Goal: Information Seeking & Learning: Learn about a topic

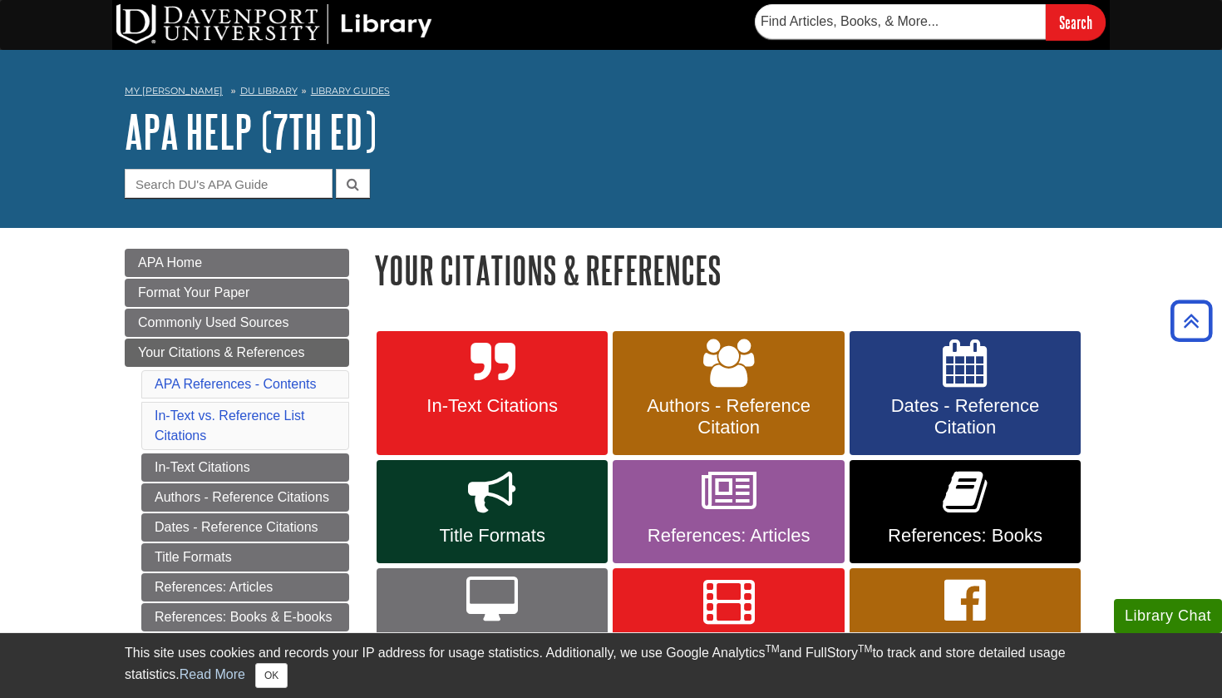
scroll to position [302, 0]
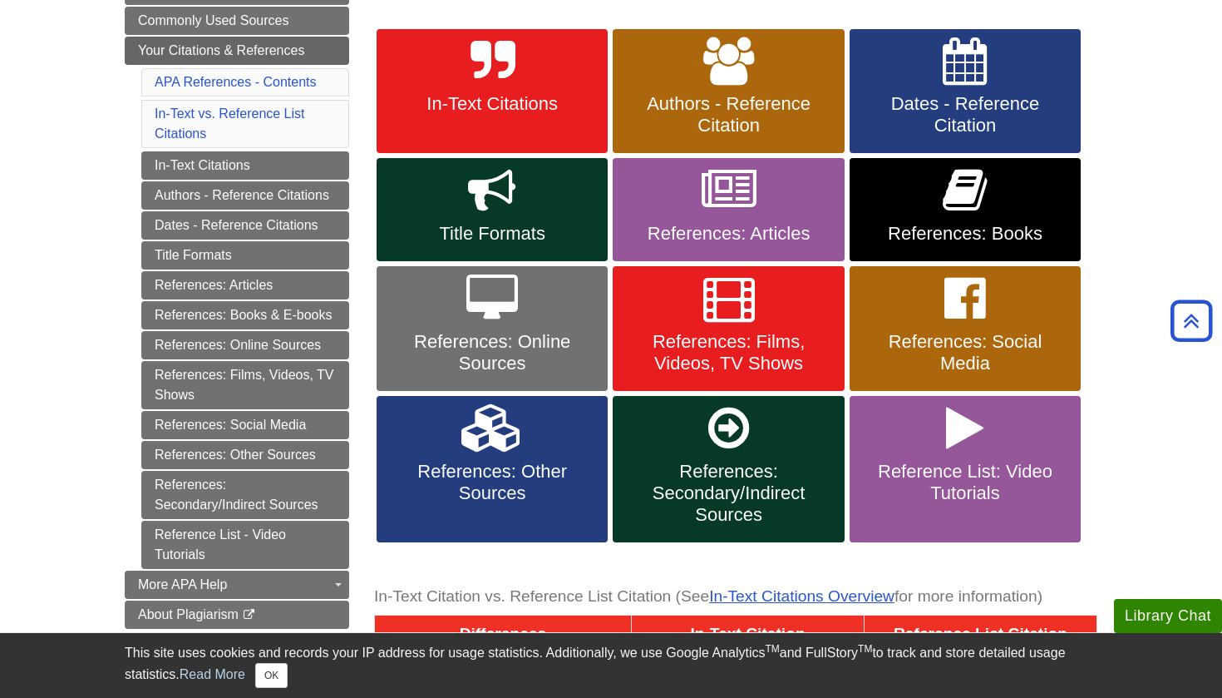
click at [522, 350] on span "References: Online Sources" at bounding box center [492, 352] width 206 height 43
click at [728, 126] on span "Authors - Reference Citation" at bounding box center [728, 114] width 206 height 43
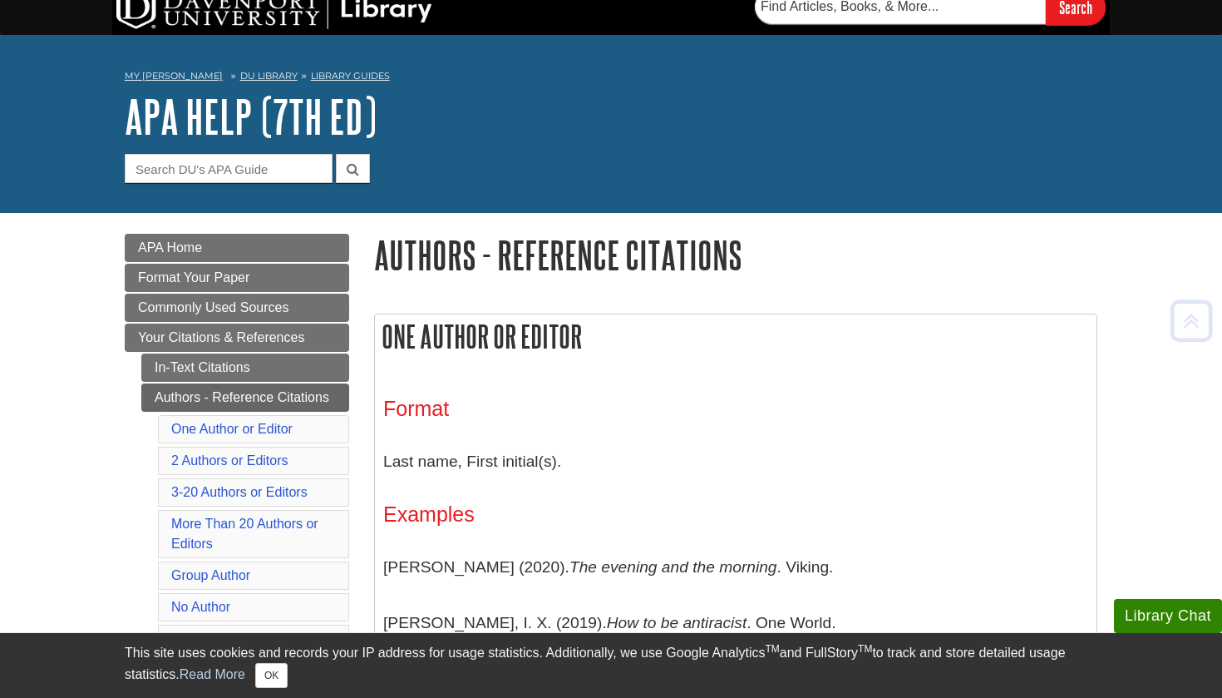
scroll to position [13, 0]
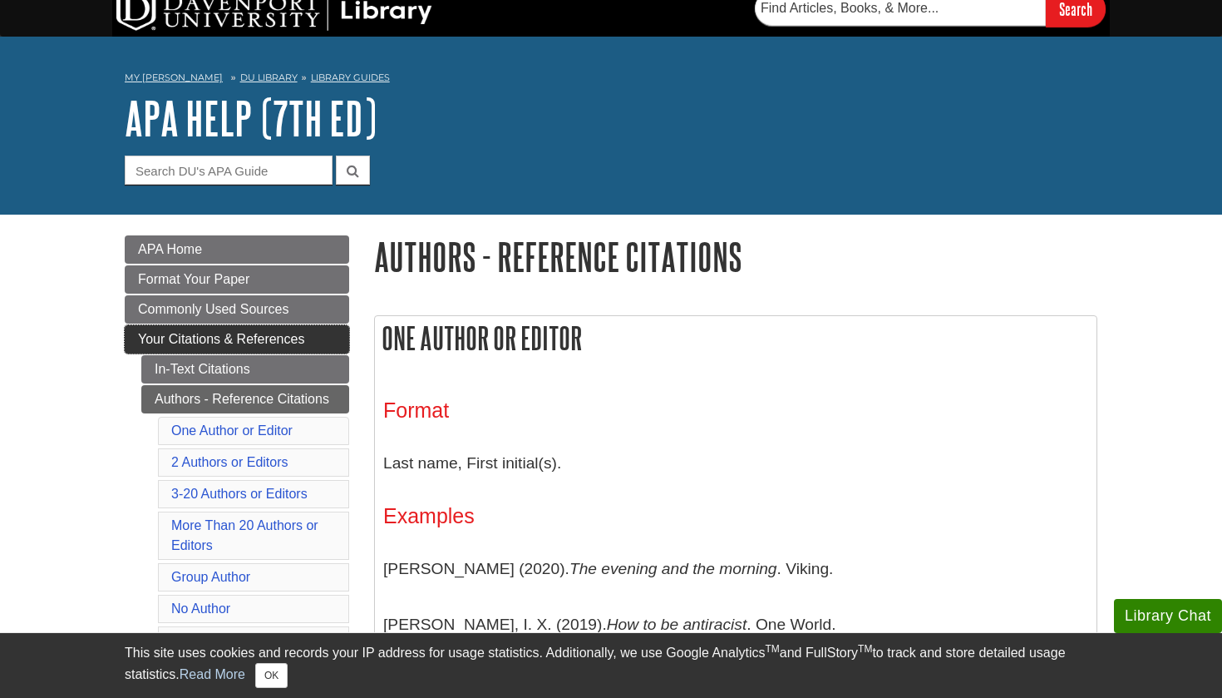
click at [298, 336] on span "Your Citations & References" at bounding box center [221, 339] width 166 height 14
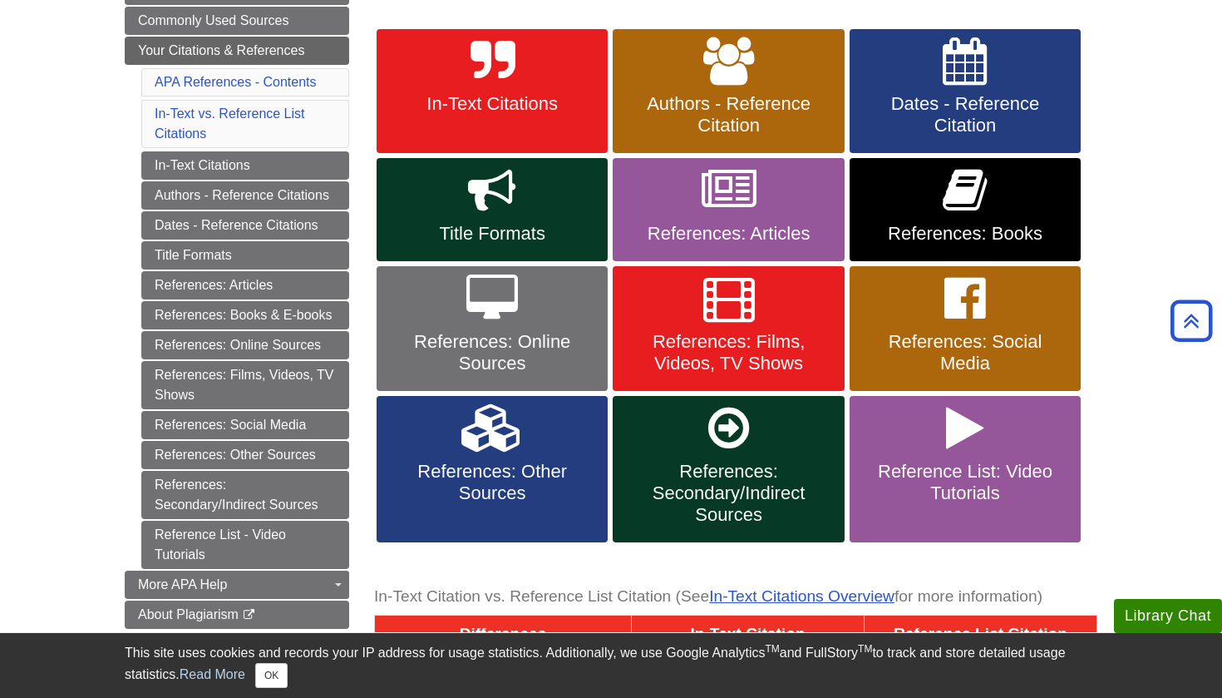
scroll to position [300, 0]
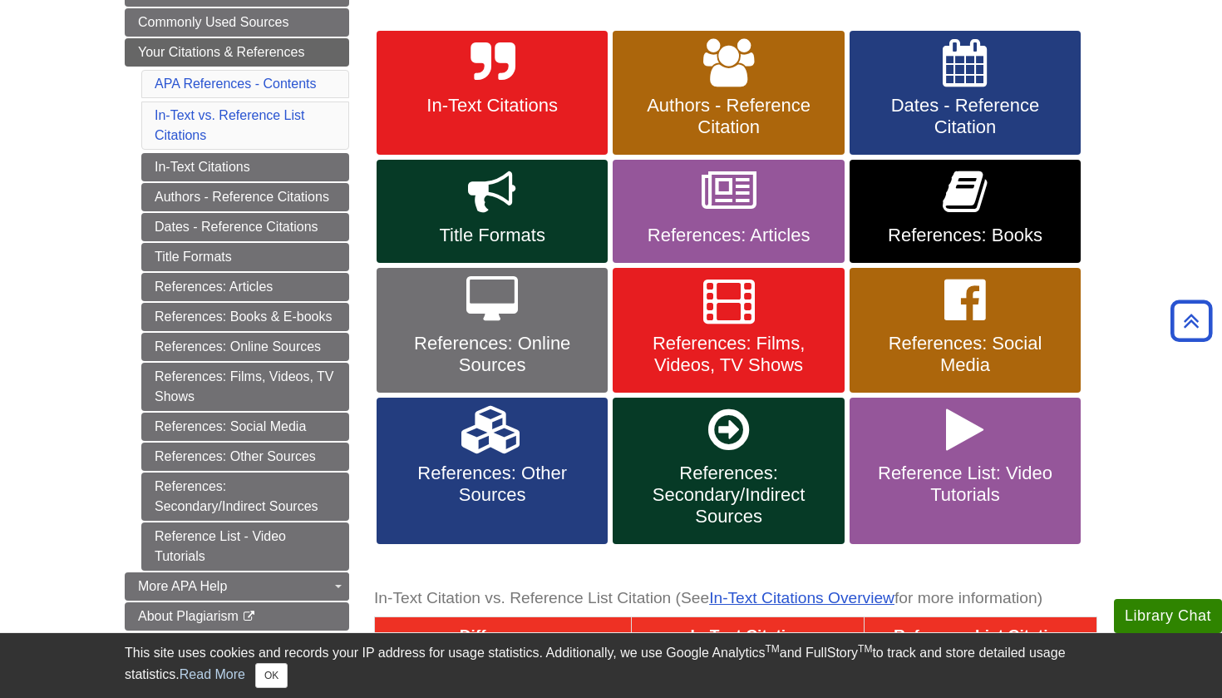
click at [551, 357] on span "References: Online Sources" at bounding box center [492, 354] width 206 height 43
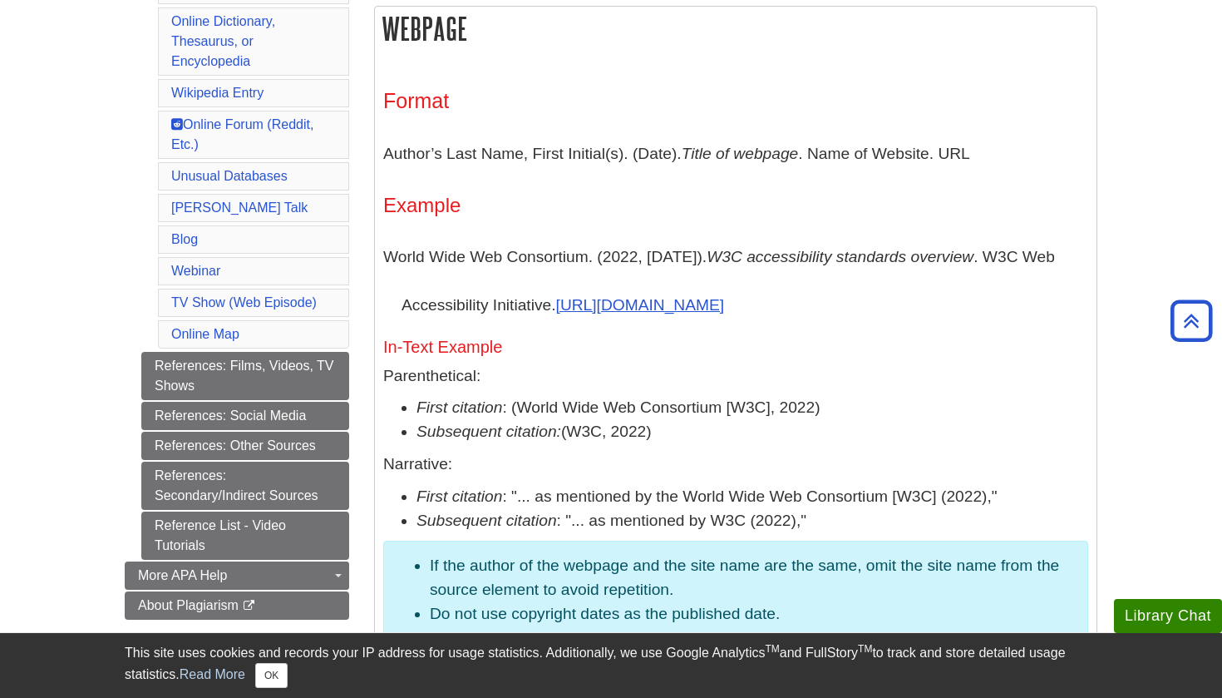
scroll to position [901, 0]
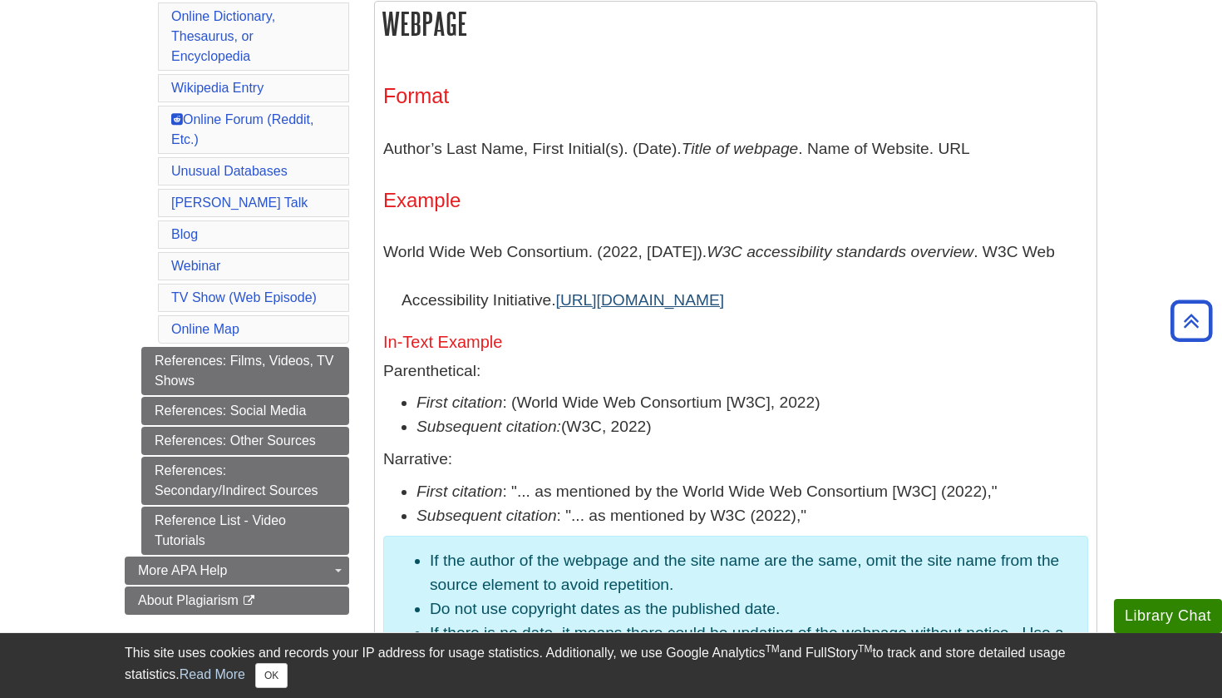
click at [653, 295] on link "[URL][DOMAIN_NAME]" at bounding box center [640, 299] width 169 height 17
click at [238, 121] on li "Online Forum (Reddit, Etc.)" at bounding box center [253, 130] width 191 height 48
click at [219, 112] on link "Online Forum (Reddit, Etc.)" at bounding box center [242, 129] width 142 height 34
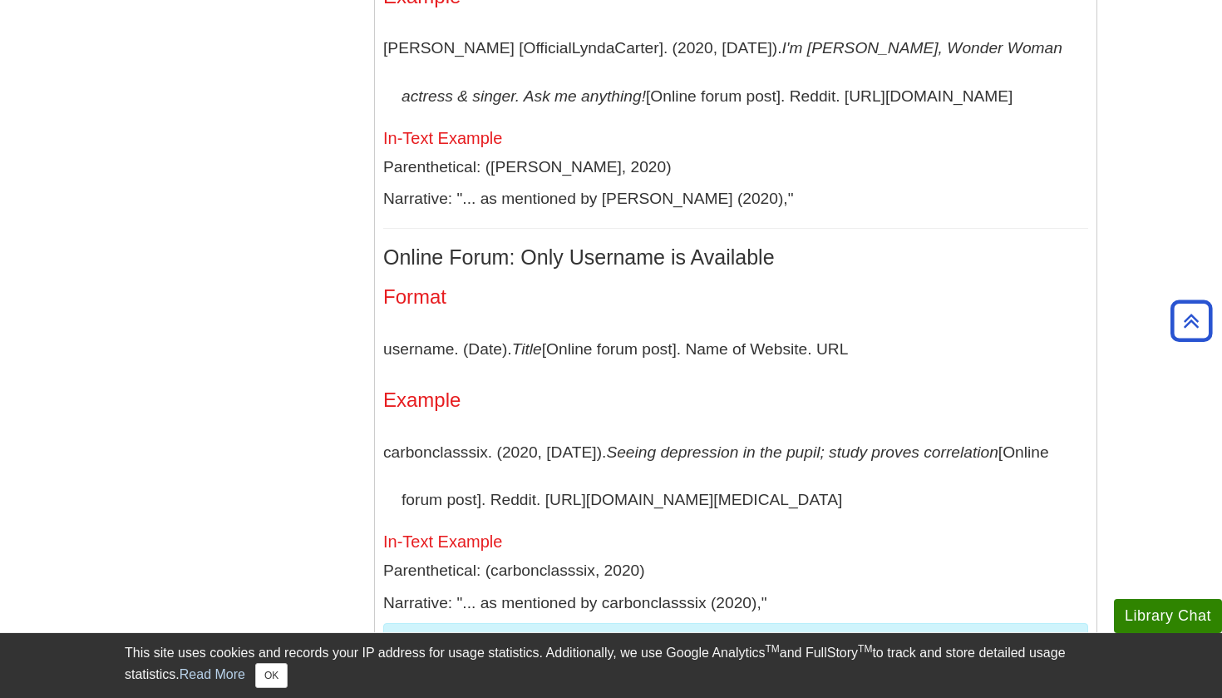
scroll to position [901, 0]
